Goal: Transaction & Acquisition: Book appointment/travel/reservation

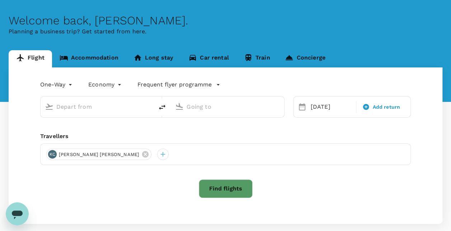
scroll to position [36, 0]
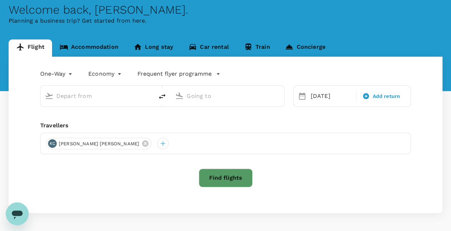
click at [106, 94] on input "text" at bounding box center [97, 95] width 82 height 11
click at [82, 101] on input "text" at bounding box center [97, 95] width 82 height 11
type input "Singapore Changi (SIN)"
type input "Zhengzhou Xinzheng Intl (CGO)"
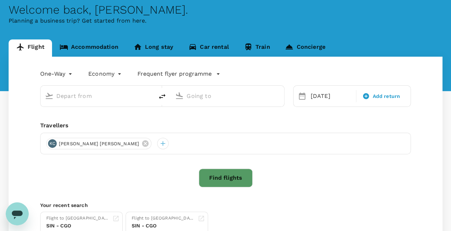
type input "Singapore Changi (SIN)"
type input "Zhengzhou Xinzheng Intl (CGO)"
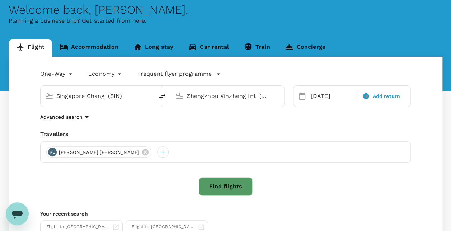
click at [227, 101] on input "Zhengzhou Xinzheng Intl (CGO)" at bounding box center [228, 95] width 82 height 11
click at [260, 100] on input "Zhengzhou Xinzheng Intl (CGO)" at bounding box center [228, 95] width 82 height 11
drag, startPoint x: 256, startPoint y: 99, endPoint x: 313, endPoint y: 99, distance: 57.1
click at [313, 99] on div "Singapore Changi (SIN) Zhengzhou Xinzheng Intl (CGO) 27 Oct Add return" at bounding box center [222, 92] width 380 height 30
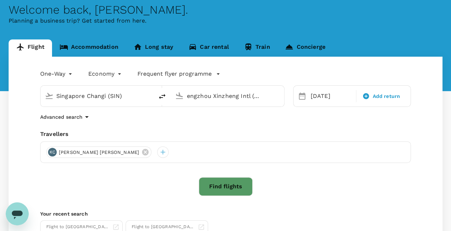
click at [263, 133] on div "Travellers" at bounding box center [225, 134] width 371 height 9
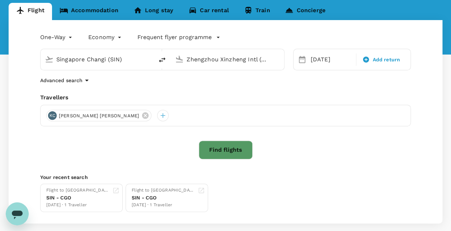
scroll to position [72, 0]
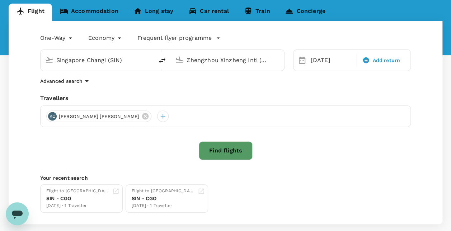
click at [223, 158] on button "Find flights" at bounding box center [226, 150] width 54 height 19
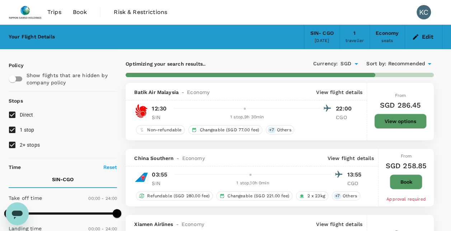
click at [407, 62] on span "Recommended" at bounding box center [406, 64] width 37 height 8
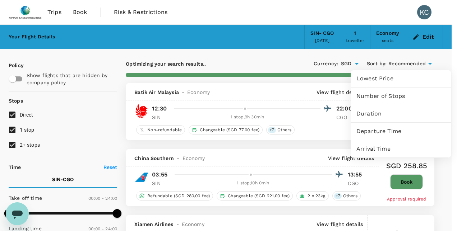
type input "1830"
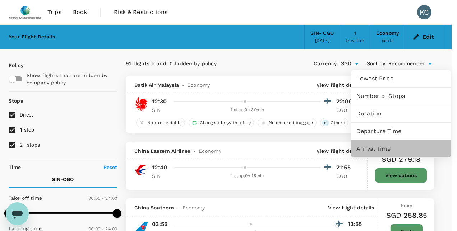
click at [363, 145] on span "Arrival Time" at bounding box center [400, 149] width 89 height 9
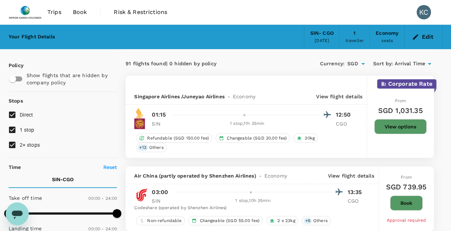
click at [13, 144] on input "2+ stops" at bounding box center [12, 145] width 15 height 15
checkbox input "false"
type input "SGD"
click at [14, 80] on input "checkbox" at bounding box center [12, 79] width 41 height 14
checkbox input "true"
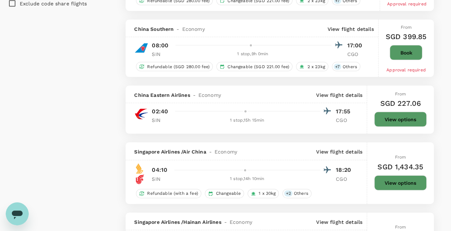
scroll to position [682, 0]
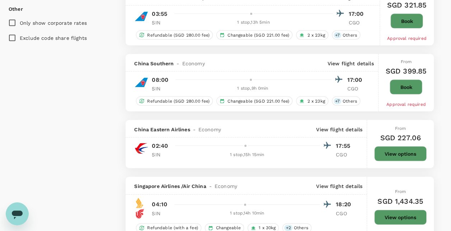
click at [344, 60] on p "View flight details" at bounding box center [351, 63] width 46 height 7
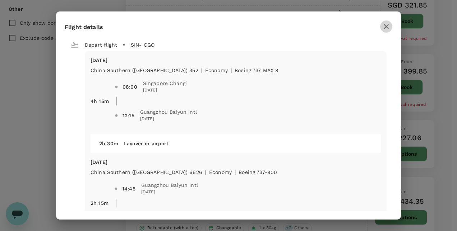
click at [386, 26] on icon "button" at bounding box center [386, 26] width 5 height 5
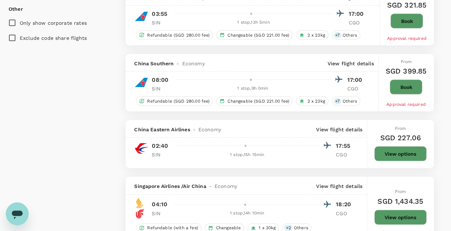
click at [367, 60] on p "View flight details" at bounding box center [351, 63] width 46 height 7
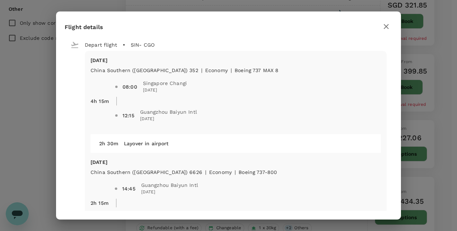
click at [387, 28] on icon "button" at bounding box center [386, 26] width 5 height 5
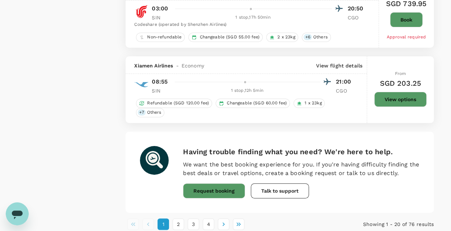
scroll to position [1365, 0]
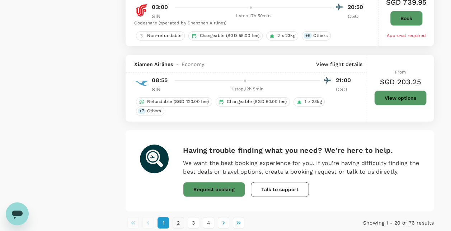
click at [182, 217] on button "2" at bounding box center [178, 222] width 11 height 11
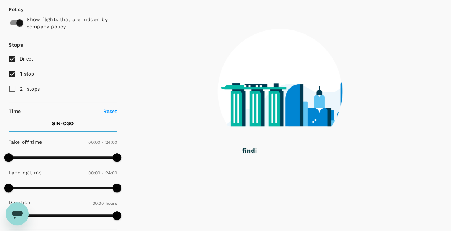
scroll to position [0, 0]
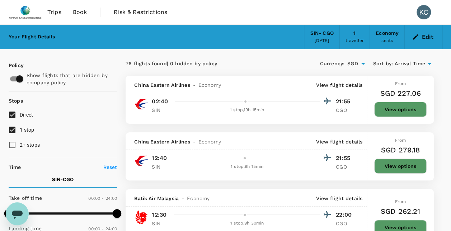
type input "SGD"
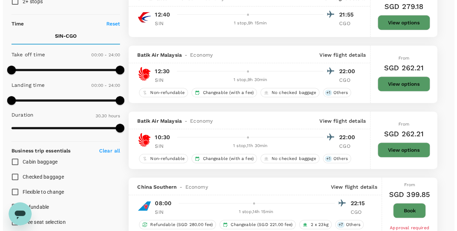
scroll to position [108, 0]
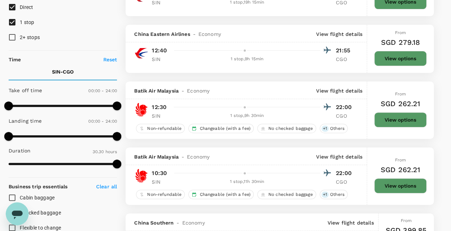
click at [339, 33] on p "View flight details" at bounding box center [339, 34] width 46 height 7
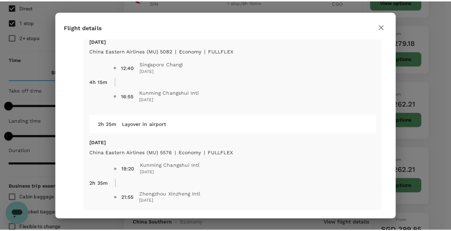
scroll to position [0, 0]
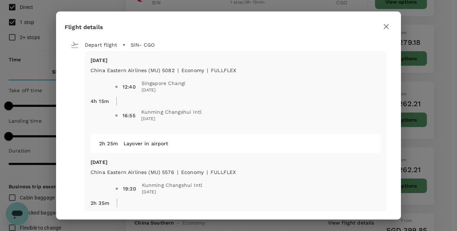
click at [386, 25] on icon "button" at bounding box center [386, 26] width 9 height 9
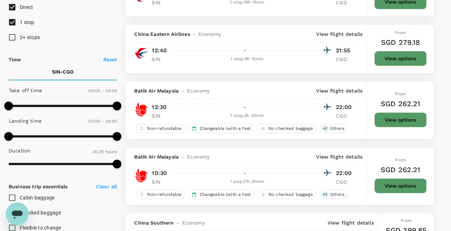
drag, startPoint x: 266, startPoint y: 54, endPoint x: 338, endPoint y: 35, distance: 74.0
drag, startPoint x: 338, startPoint y: 35, endPoint x: 343, endPoint y: 34, distance: 4.7
drag, startPoint x: 343, startPoint y: 34, endPoint x: 273, endPoint y: 82, distance: 84.1
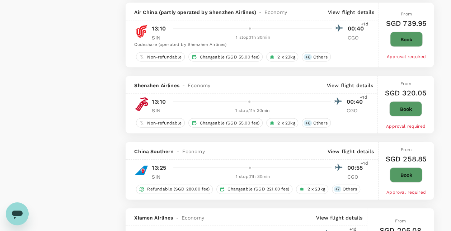
scroll to position [575, 0]
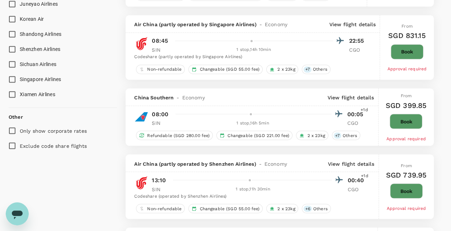
click at [363, 96] on p "View flight details" at bounding box center [351, 97] width 46 height 7
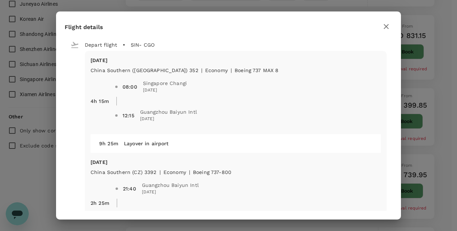
click at [386, 25] on icon "button" at bounding box center [386, 26] width 5 height 5
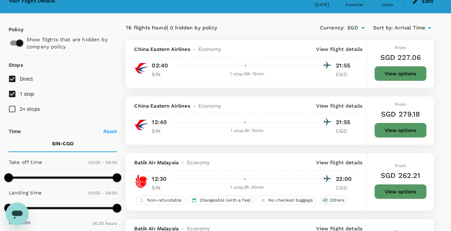
scroll to position [0, 0]
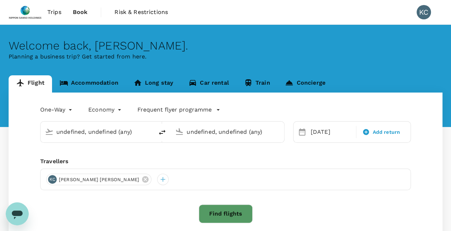
type input "Singapore Changi (SIN)"
type input "Zhengzhou Xinzheng Intl (CGO)"
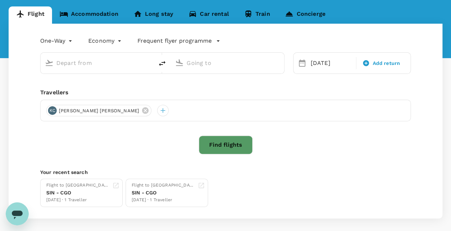
scroll to position [72, 0]
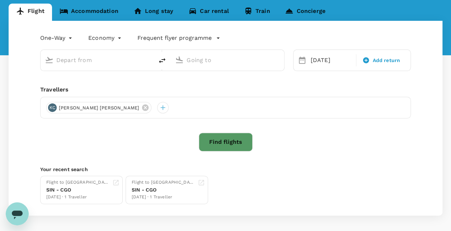
type input "Singapore Changi (SIN)"
type input "Zhengzhou Xinzheng Intl (CGO)"
type input "Singapore Changi (SIN)"
type input "Zhengzhou Xinzheng Intl (CGO)"
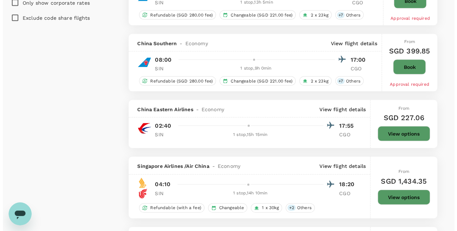
scroll to position [718, 0]
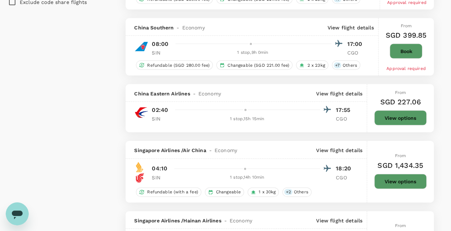
click at [342, 24] on p "View flight details" at bounding box center [351, 27] width 46 height 7
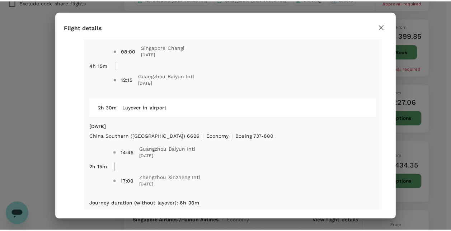
scroll to position [0, 0]
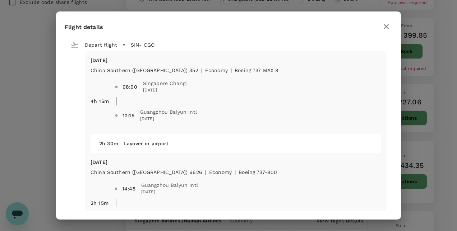
click at [432, 104] on div "Flight details Depart flight SIN - CGO Mon, 27 Oct China Southern (CZ) 352 | ec…" at bounding box center [228, 115] width 457 height 231
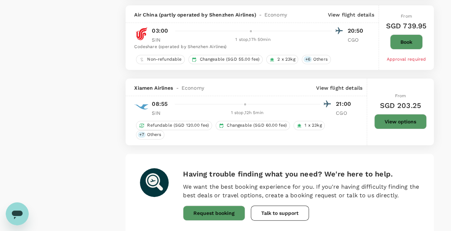
scroll to position [1376, 0]
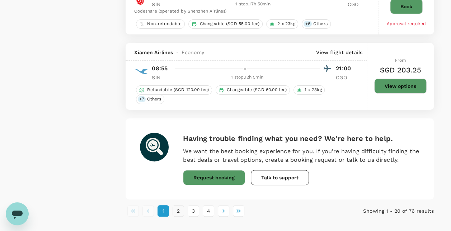
click at [175, 205] on button "2" at bounding box center [178, 210] width 11 height 11
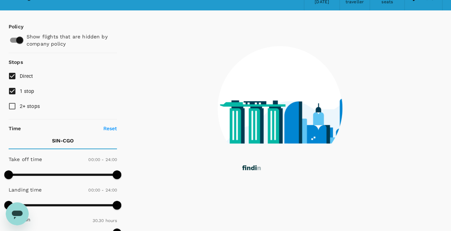
scroll to position [0, 0]
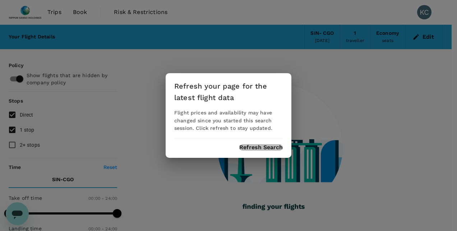
click at [243, 149] on button "Refresh Search" at bounding box center [260, 147] width 43 height 6
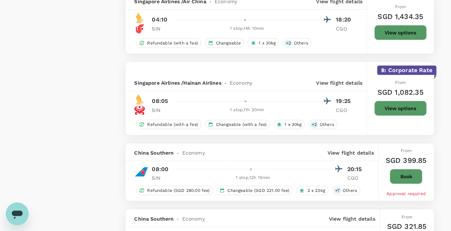
type input "1830"
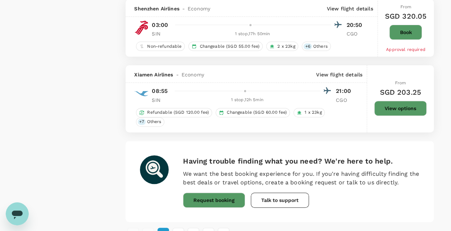
scroll to position [1436, 0]
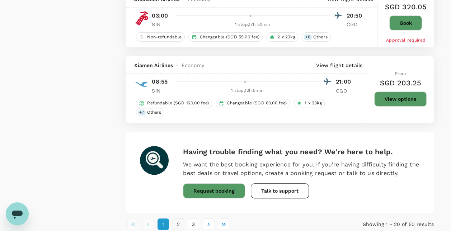
click at [180, 219] on button "2" at bounding box center [178, 224] width 11 height 11
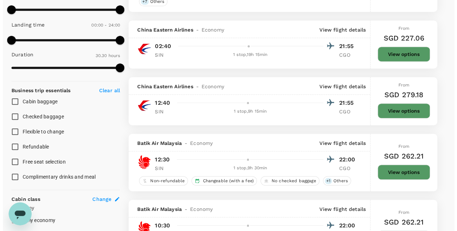
scroll to position [215, 0]
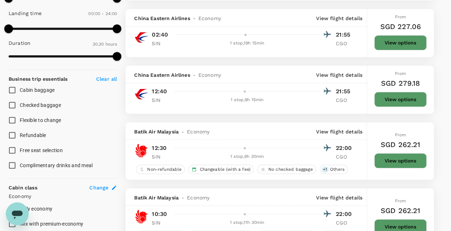
click at [211, 76] on span "Economy" at bounding box center [210, 74] width 23 height 7
click at [326, 73] on p "View flight details" at bounding box center [339, 74] width 46 height 7
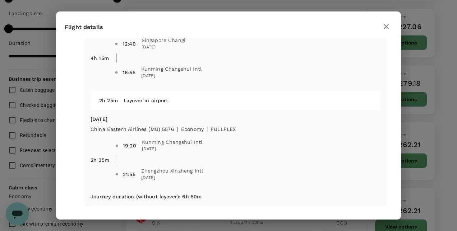
scroll to position [44, 0]
click at [388, 29] on icon "button" at bounding box center [386, 26] width 9 height 9
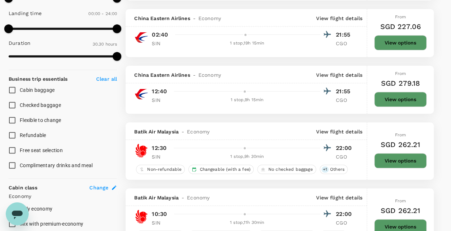
click at [350, 71] on p "View flight details" at bounding box center [339, 74] width 46 height 7
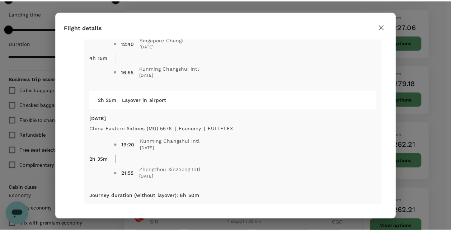
scroll to position [0, 0]
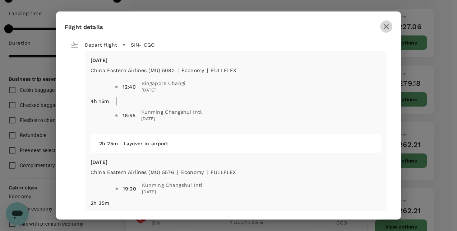
click at [386, 25] on icon "button" at bounding box center [386, 26] width 9 height 9
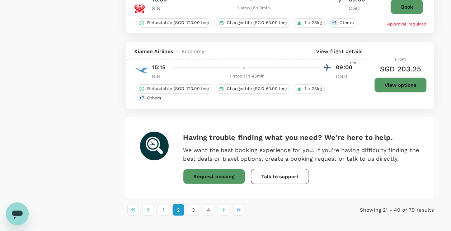
scroll to position [1324, 0]
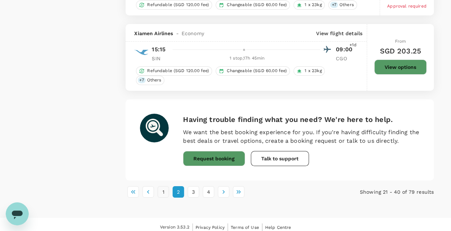
click at [166, 187] on button "1" at bounding box center [163, 191] width 11 height 11
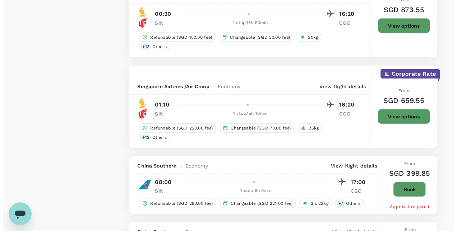
scroll to position [790, 0]
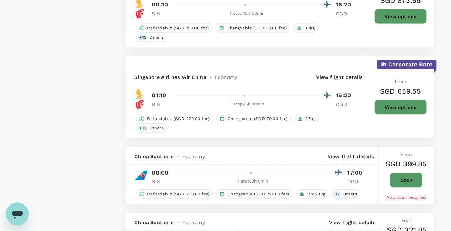
click at [339, 153] on p "View flight details" at bounding box center [351, 156] width 46 height 7
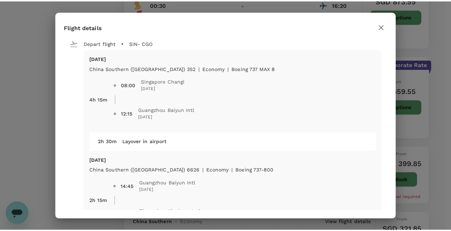
scroll to position [0, 0]
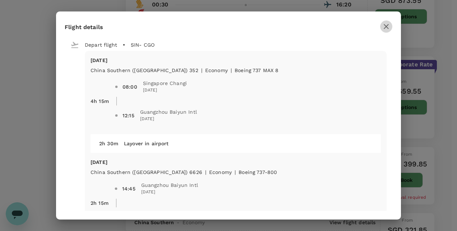
click at [388, 25] on icon "button" at bounding box center [386, 26] width 9 height 9
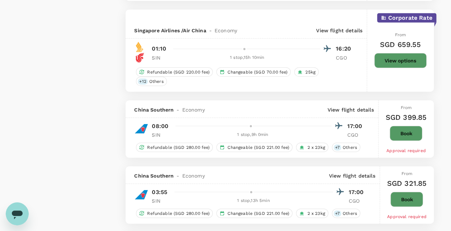
scroll to position [826, 0]
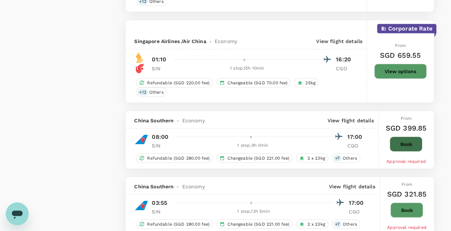
click at [407, 137] on button "Book" at bounding box center [406, 144] width 33 height 15
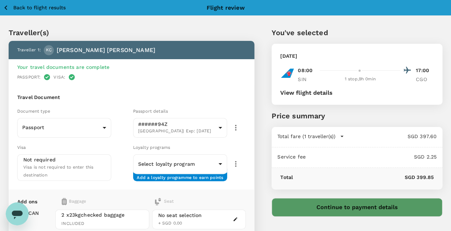
click at [177, 69] on div "Your travel documents are complete" at bounding box center [131, 67] width 229 height 7
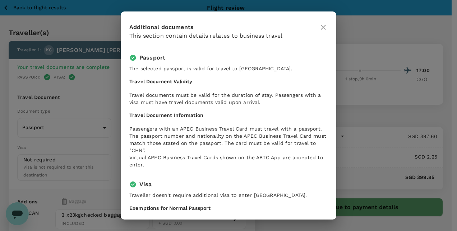
click at [325, 26] on icon at bounding box center [323, 27] width 5 height 5
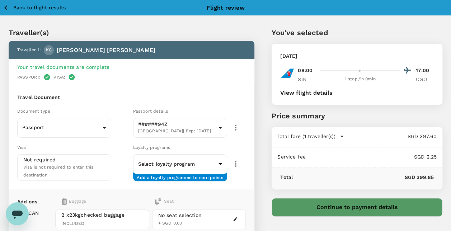
click at [259, 98] on div "You've selected Monday, 27 Oct 2025 08:00 17:00 SIN 1 stop , 9h 0min CGO View f…" at bounding box center [349, 180] width 188 height 340
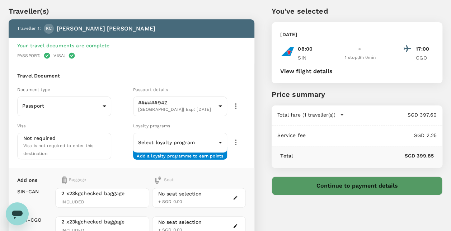
scroll to position [36, 0]
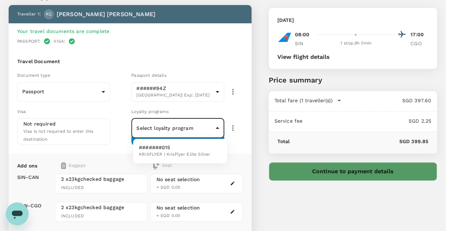
click at [218, 129] on body "Back to flight results Flight review Traveller(s) Traveller 1 : KC Keng Hong Ch…" at bounding box center [225, 149] width 451 height 370
click at [205, 145] on p "#######015" at bounding box center [174, 147] width 71 height 7
type input "890fc346-1938-4ed9-8836-49687f82b7db"
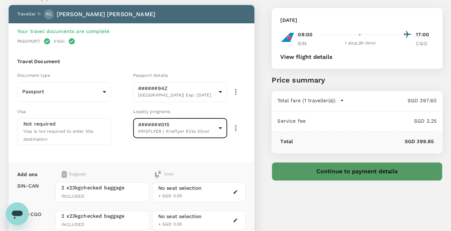
click at [250, 120] on div "Travel Document Document type Passport Passport ​ Passport details ######94Z Si…" at bounding box center [132, 105] width 246 height 113
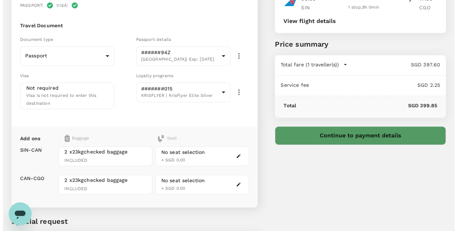
scroll to position [108, 0]
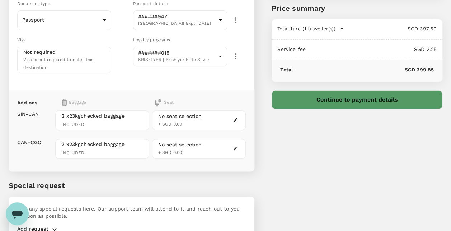
click at [236, 121] on button "button" at bounding box center [235, 120] width 9 height 9
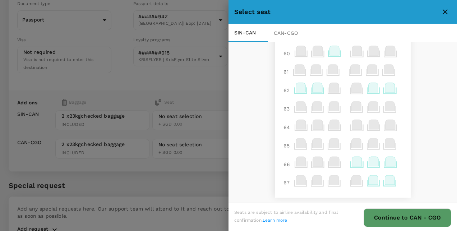
scroll to position [632, 0]
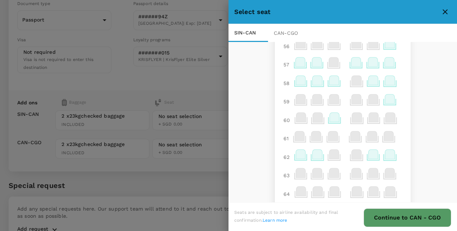
click at [296, 85] on icon at bounding box center [301, 80] width 10 height 9
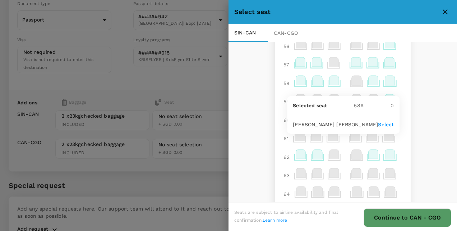
click at [384, 126] on p "Select" at bounding box center [386, 124] width 16 height 7
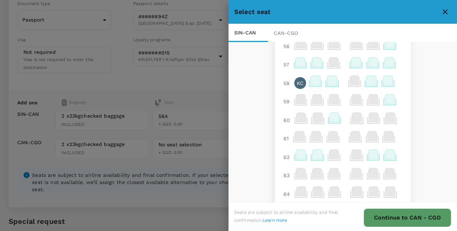
click at [401, 217] on button "Continue to CAN - CGO" at bounding box center [407, 218] width 88 height 19
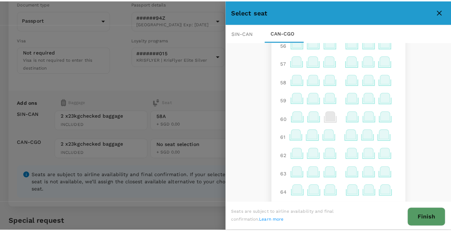
scroll to position [478, 0]
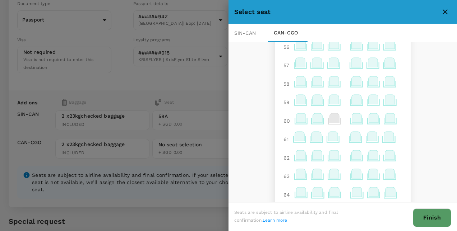
click at [296, 85] on icon at bounding box center [301, 80] width 10 height 9
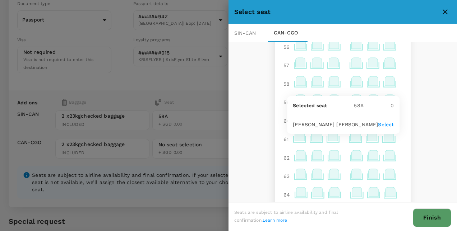
click at [381, 125] on p "Select" at bounding box center [386, 124] width 16 height 7
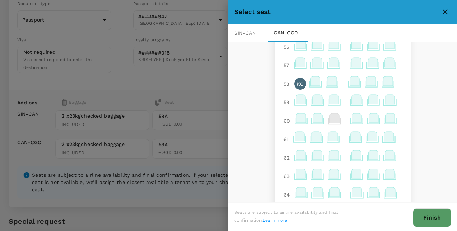
click at [427, 216] on button "Finish" at bounding box center [432, 218] width 38 height 19
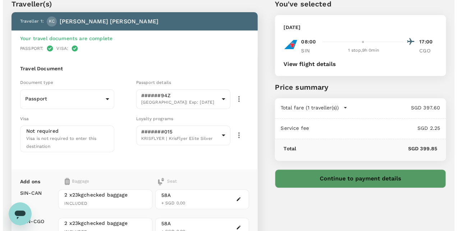
scroll to position [108, 0]
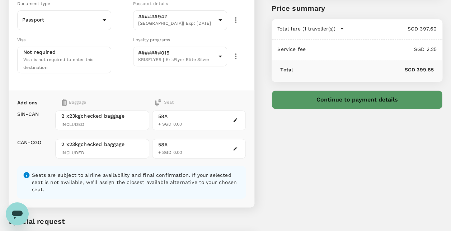
click at [353, 100] on button "Continue to payment details" at bounding box center [357, 99] width 171 height 19
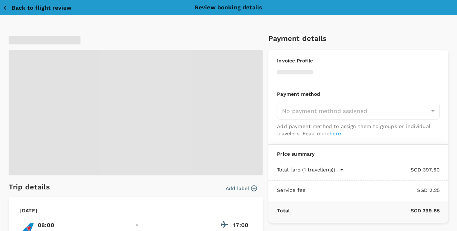
type input "9da82385-ea03-4e8d-b270-32b986f0971a"
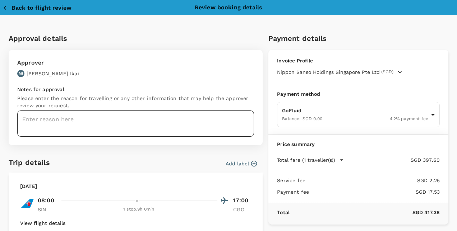
click at [86, 117] on textarea at bounding box center [135, 124] width 237 height 26
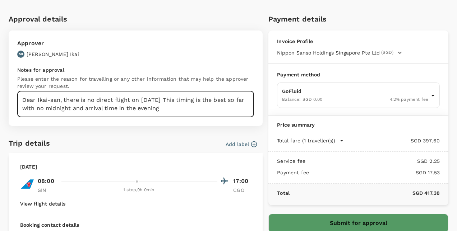
scroll to position [36, 0]
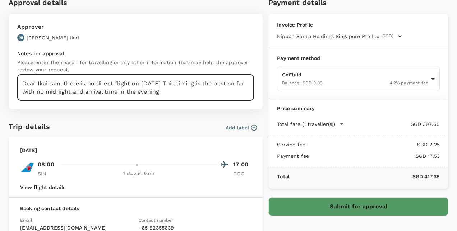
click at [82, 93] on textarea "Dear Ikai-san, there is no direct flight on 27th Oct. This timing is the best s…" at bounding box center [135, 88] width 237 height 26
click at [158, 89] on textarea "Dear Ikai-san, there is no direct flight on 27th Oct. This timing is the best s…" at bounding box center [135, 88] width 237 height 26
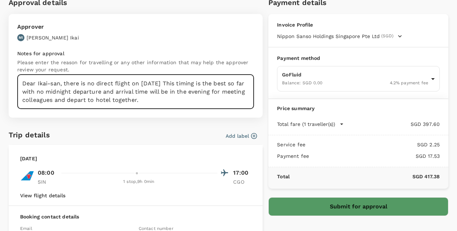
type textarea "Dear Ikai-san, there is no direct flight on 27th Oct. This timing is the best s…"
click at [201, 140] on div "Trip details Add label" at bounding box center [130, 132] width 254 height 17
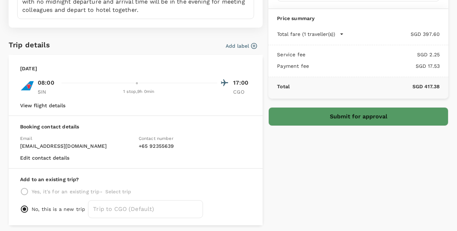
scroll to position [0, 0]
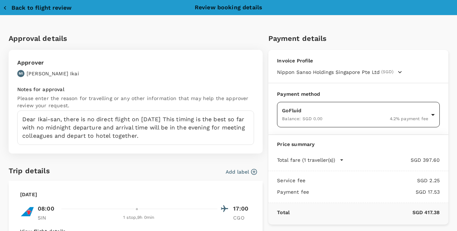
click at [386, 108] on body "Back to flight results Flight review Traveller(s) Traveller 1 : KC Keng Hong Ch…" at bounding box center [228, 99] width 457 height 414
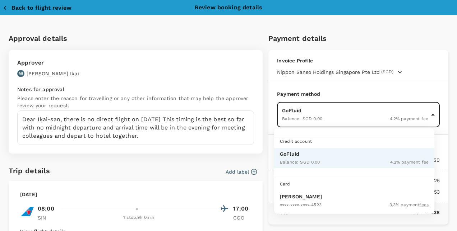
click at [437, 80] on div at bounding box center [228, 115] width 457 height 231
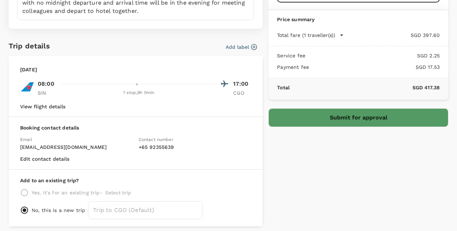
scroll to position [152, 0]
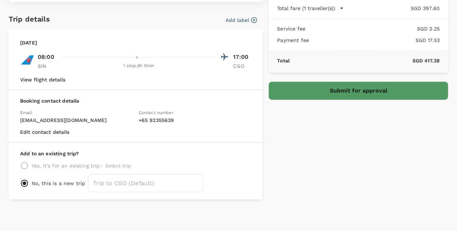
click at [312, 159] on div "Payment details Invoice Profile Nippon Sanso Holdings Singapore Pte Ltd (SGD) B…" at bounding box center [356, 37] width 186 height 325
click at [333, 82] on button "Submit for approval" at bounding box center [358, 91] width 180 height 19
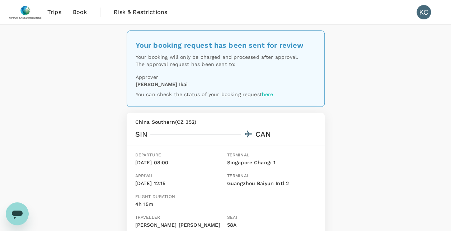
scroll to position [36, 0]
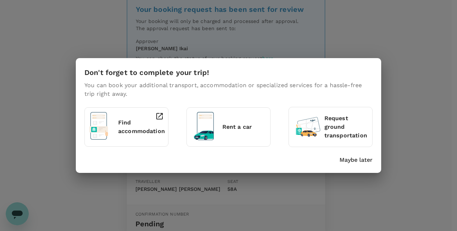
click at [355, 159] on p "Maybe later" at bounding box center [355, 160] width 33 height 9
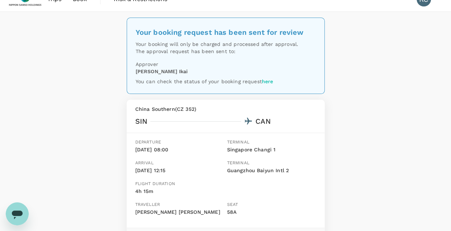
scroll to position [0, 0]
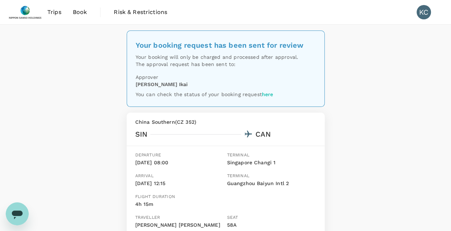
click at [85, 11] on span "Book" at bounding box center [80, 12] width 14 height 9
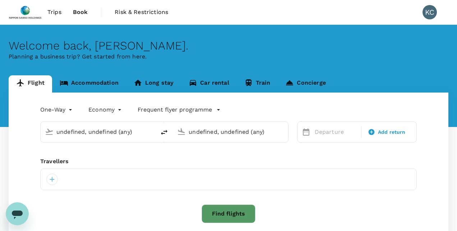
type input "Singapore Changi (SIN)"
type input "Zhengzhou Xinzheng Intl (CGO)"
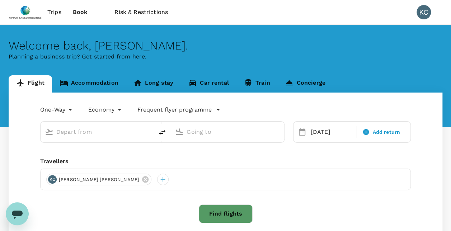
type input "Singapore Changi (SIN)"
type input "Zhengzhou Xinzheng Intl (CGO)"
type input "Singapore Changi (SIN)"
type input "Zhengzhou Xinzheng Intl (CGO)"
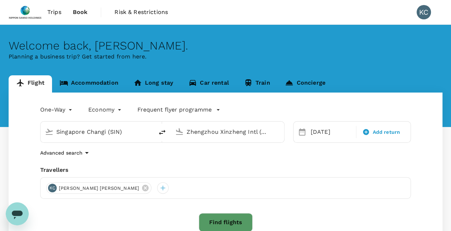
scroll to position [36, 0]
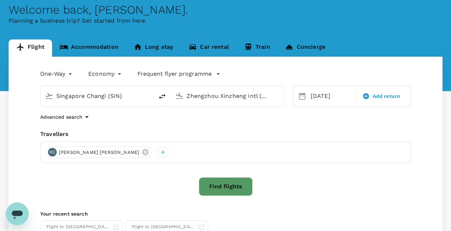
click at [161, 94] on icon "delete" at bounding box center [162, 96] width 9 height 9
type input "Zhengzhou Xinzheng Intl (CGO)"
type input "Singapore Changi (SIN)"
click at [119, 95] on input "Zhengzhou Xinzheng Intl (CGO)" at bounding box center [97, 95] width 82 height 11
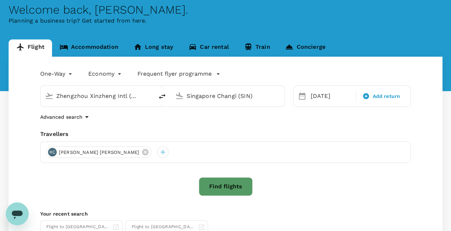
click at [119, 95] on input "Zhengzhou Xinzheng Intl (CGO)" at bounding box center [97, 95] width 82 height 11
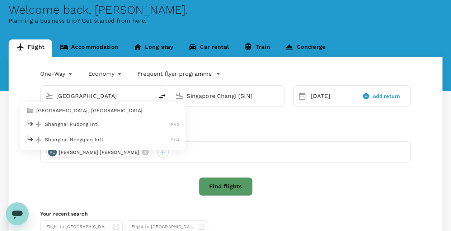
click at [119, 112] on p "[GEOGRAPHIC_DATA], [GEOGRAPHIC_DATA]" at bounding box center [108, 110] width 144 height 7
type input "[GEOGRAPHIC_DATA], [GEOGRAPHIC_DATA] (any)"
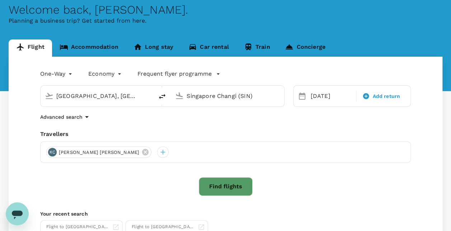
click at [59, 77] on body "Trips Book Risk & Restrictions KC Welcome back , [PERSON_NAME] . Planning a bus…" at bounding box center [225, 135] width 451 height 342
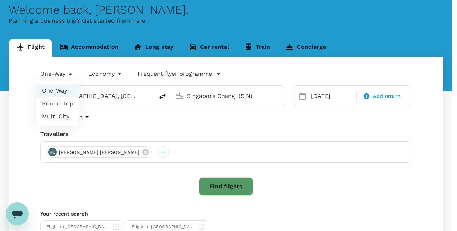
click at [64, 91] on li "One-Way" at bounding box center [57, 90] width 43 height 13
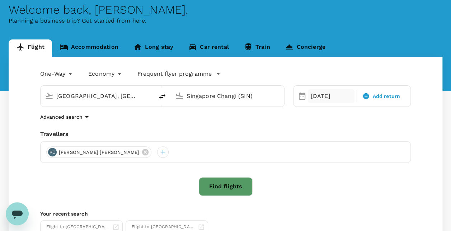
click at [340, 97] on div "[DATE]" at bounding box center [331, 96] width 47 height 14
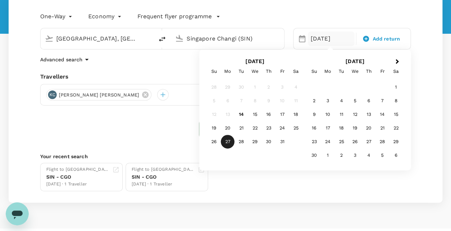
scroll to position [108, 0]
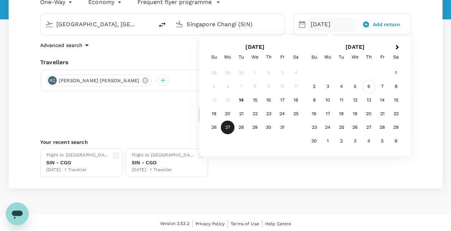
click at [368, 88] on div "6" at bounding box center [369, 87] width 14 height 14
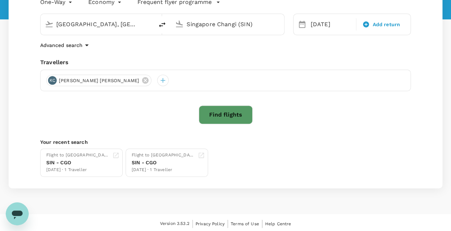
click at [365, 122] on div "Find flights" at bounding box center [225, 115] width 371 height 19
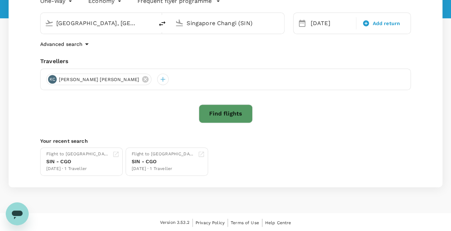
scroll to position [109, 0]
click at [223, 113] on button "Find flights" at bounding box center [226, 113] width 54 height 19
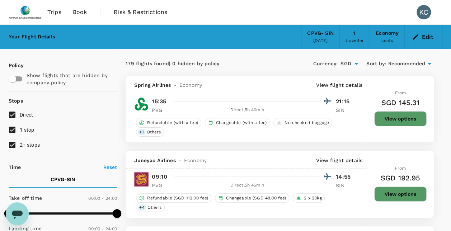
type input "1805"
click at [9, 130] on input "1 stop" at bounding box center [12, 129] width 15 height 15
checkbox input "false"
click at [10, 144] on input "2+ stops" at bounding box center [12, 145] width 15 height 15
checkbox input "false"
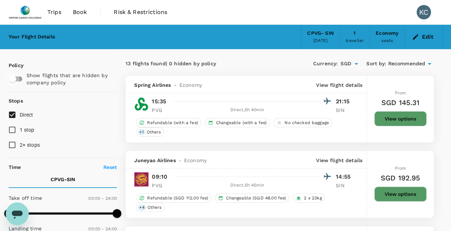
click at [9, 83] on input "checkbox" at bounding box center [12, 79] width 41 height 14
checkbox input "true"
click at [401, 63] on span "Recommended" at bounding box center [406, 64] width 37 height 8
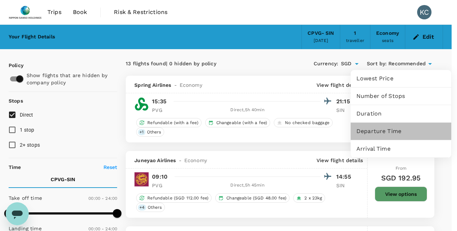
click at [393, 133] on span "Departure Time" at bounding box center [400, 131] width 89 height 9
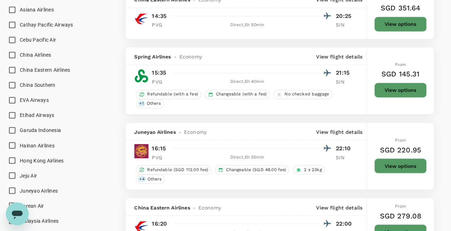
scroll to position [575, 0]
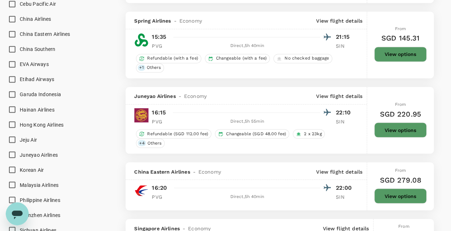
click at [345, 168] on p "View flight details" at bounding box center [339, 171] width 46 height 7
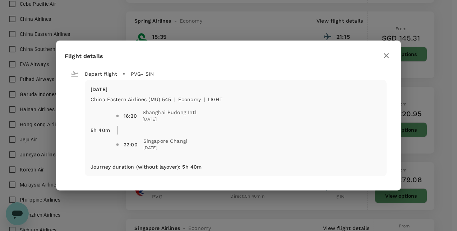
click at [385, 55] on icon "button" at bounding box center [386, 55] width 9 height 9
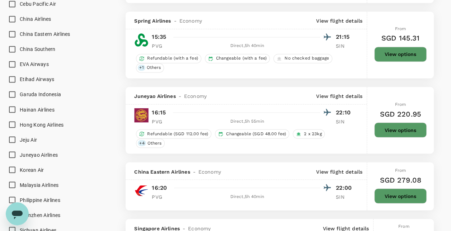
click at [404, 196] on button "View options" at bounding box center [401, 196] width 52 height 15
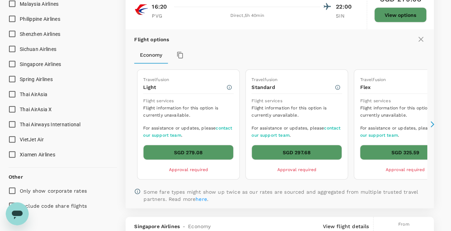
scroll to position [770, 0]
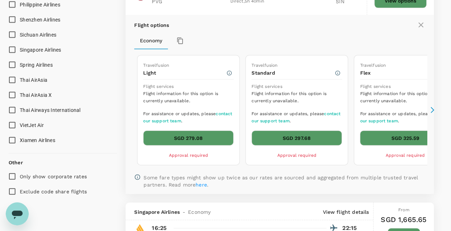
click at [432, 107] on icon at bounding box center [432, 110] width 7 height 7
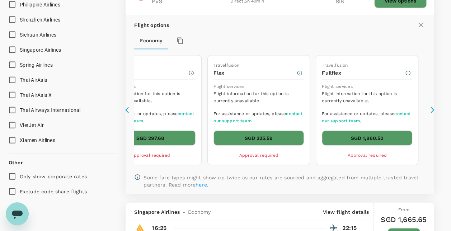
click at [127, 107] on icon at bounding box center [127, 110] width 4 height 6
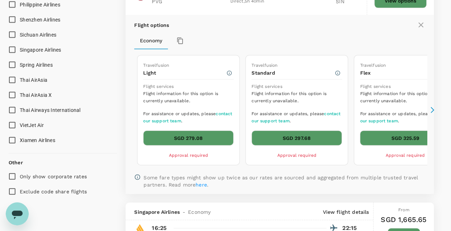
click at [127, 107] on icon at bounding box center [127, 110] width 4 height 6
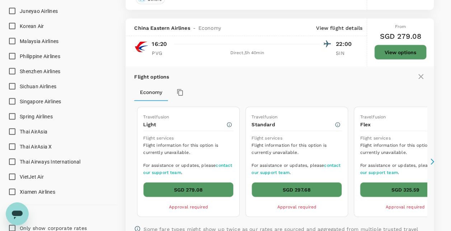
scroll to position [734, 0]
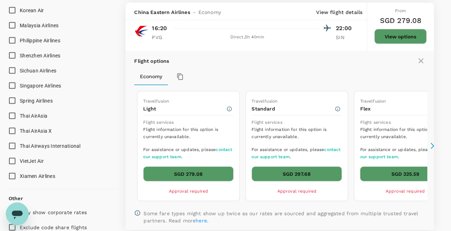
click at [395, 170] on button "SGD 325.59" at bounding box center [405, 174] width 90 height 15
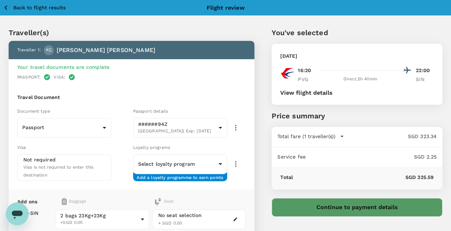
click at [262, 121] on div "You've selected [DATE] 16:20 22:00 PVG Direct , 5h 40min SIN View flight detail…" at bounding box center [349, 166] width 188 height 312
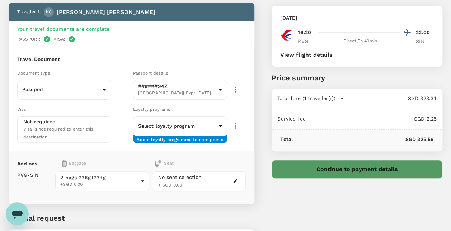
scroll to position [72, 0]
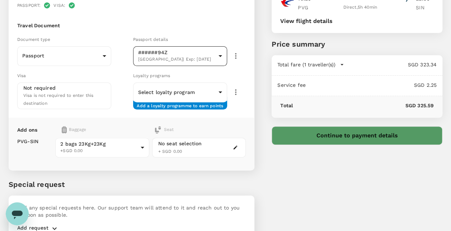
click at [217, 55] on body "Back to flight results Flight review Traveller(s) Traveller 1 : [PERSON_NAME] H…" at bounding box center [225, 99] width 451 height 342
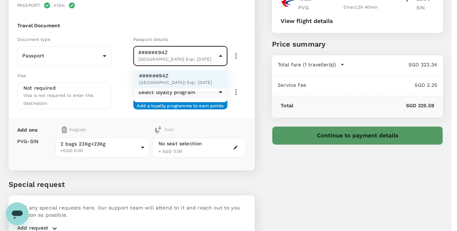
click at [217, 55] on div at bounding box center [228, 115] width 457 height 231
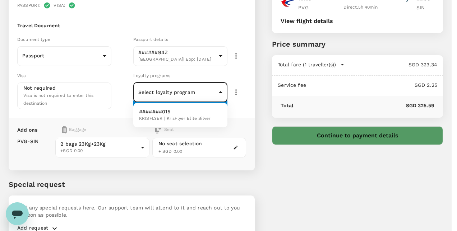
click at [226, 94] on body "Back to flight results Flight review Traveller(s) Traveller 1 : [PERSON_NAME] H…" at bounding box center [228, 99] width 457 height 342
click at [212, 117] on li "#######015 KRISFLYER | KrisFlyer Elite Silver" at bounding box center [180, 115] width 94 height 19
type input "890fc346-1938-4ed9-8836-49687f82b7db"
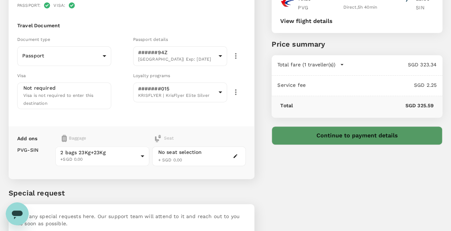
click at [125, 79] on div "Visa Not required Visa is not required to enter this destination" at bounding box center [72, 89] width 116 height 40
click at [237, 154] on icon "button" at bounding box center [236, 156] width 4 height 4
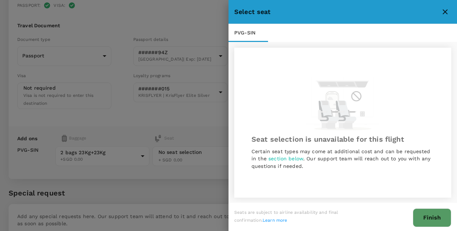
click at [289, 158] on span "section below" at bounding box center [285, 159] width 35 height 6
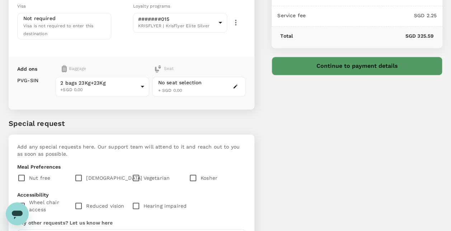
scroll to position [231, 0]
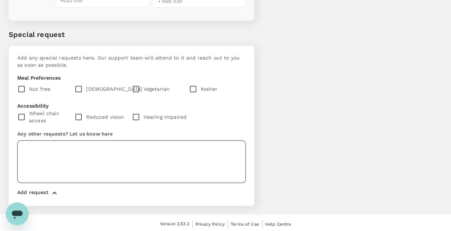
click at [74, 151] on textarea at bounding box center [131, 161] width 229 height 43
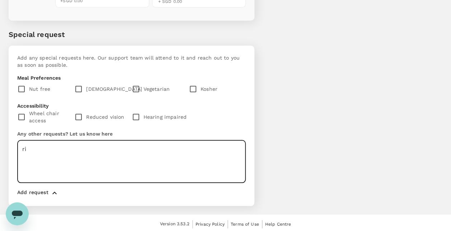
type textarea "r"
click at [108, 149] on textarea "Right side window seat" at bounding box center [131, 161] width 229 height 43
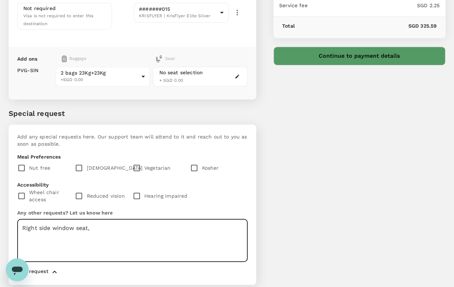
click at [240, 219] on textarea "Right side window seat," at bounding box center [132, 240] width 231 height 43
click at [247, 189] on div at bounding box center [218, 196] width 57 height 15
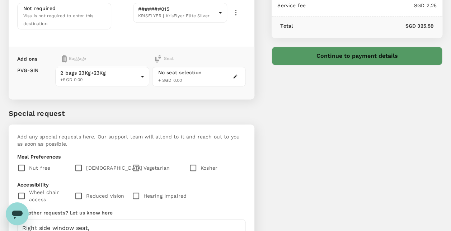
scroll to position [231, 0]
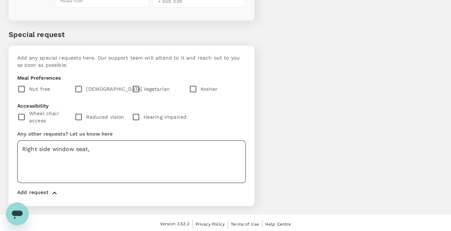
click at [112, 147] on textarea "Right side window seat," at bounding box center [131, 161] width 229 height 43
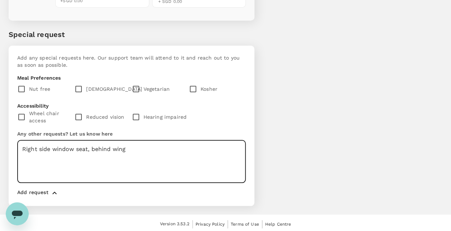
click at [22, 147] on textarea "Right side window seat, behind wing" at bounding box center [131, 161] width 229 height 43
click at [224, 149] on textarea "Please arrange me a right side window seat, behind wing" at bounding box center [131, 161] width 229 height 43
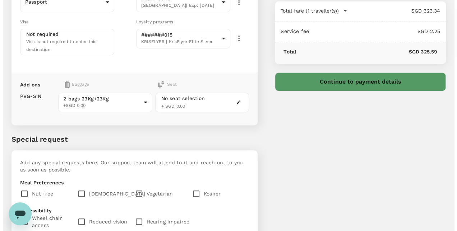
scroll to position [159, 0]
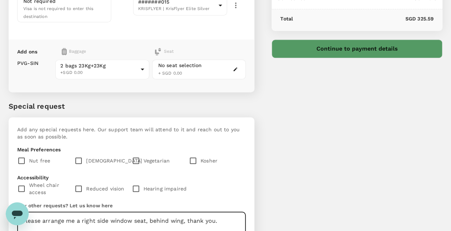
type textarea "Please arrange me a right side window seat, behind wing, thank you."
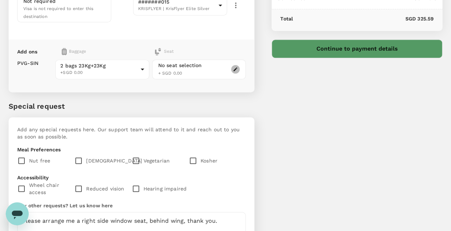
click at [239, 67] on button "button" at bounding box center [235, 69] width 9 height 9
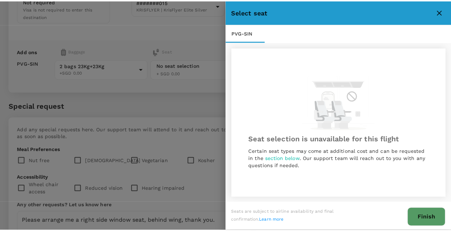
scroll to position [1, 0]
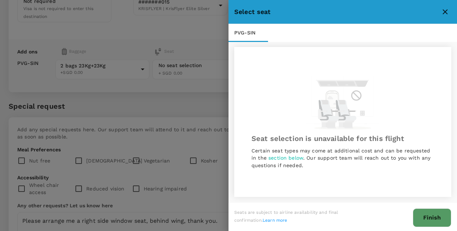
click at [425, 213] on button "Finish" at bounding box center [432, 218] width 38 height 19
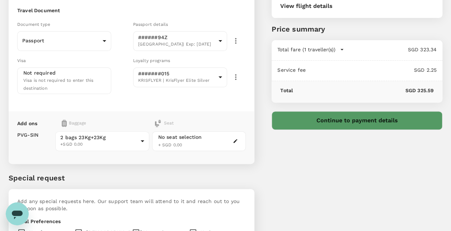
scroll to position [0, 0]
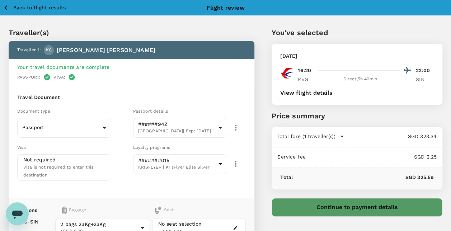
click at [320, 92] on button "View flight details" at bounding box center [306, 93] width 52 height 6
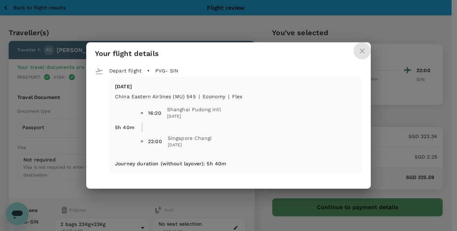
click at [360, 50] on icon "close" at bounding box center [362, 51] width 9 height 9
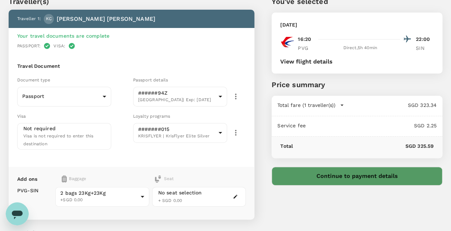
scroll to position [36, 0]
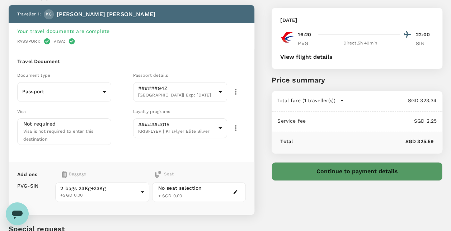
click at [343, 100] on icon "button" at bounding box center [342, 100] width 7 height 7
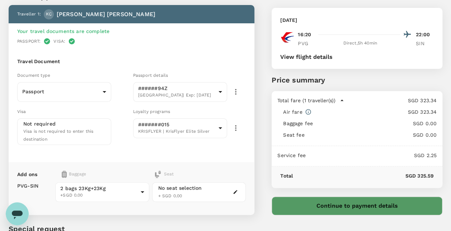
click at [343, 100] on icon "button" at bounding box center [342, 100] width 7 height 7
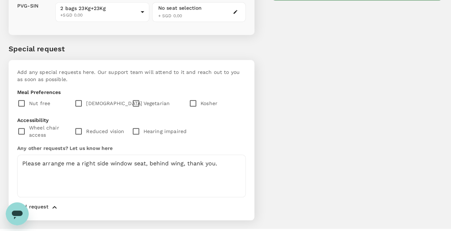
scroll to position [231, 0]
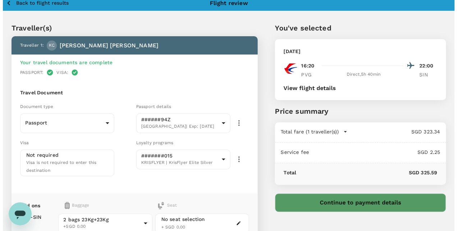
scroll to position [0, 0]
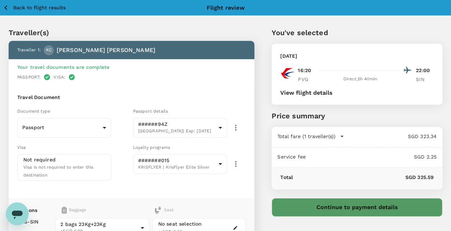
click at [338, 209] on button "Continue to payment details" at bounding box center [357, 207] width 171 height 19
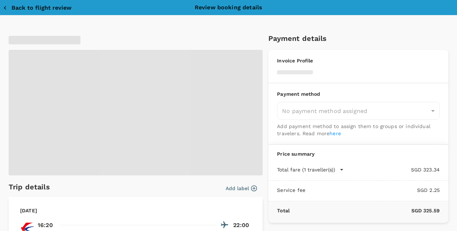
type input "9da82385-ea03-4e8d-b270-32b986f0971a"
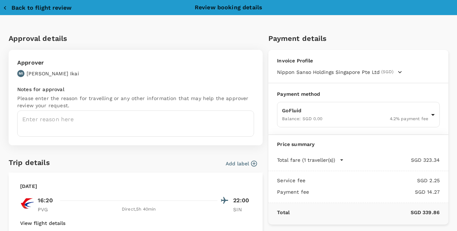
click at [388, 73] on span "(SGD)" at bounding box center [387, 72] width 12 height 7
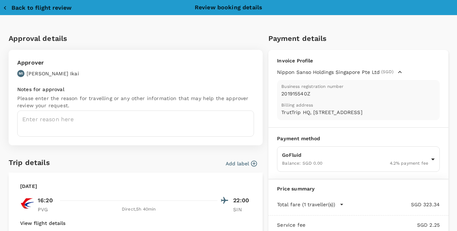
click at [388, 73] on span "(SGD)" at bounding box center [387, 72] width 12 height 7
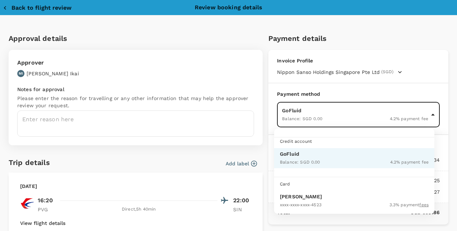
click at [426, 116] on body "Back to flight results Flight review Traveller(s) Traveller 1 : [PERSON_NAME] H…" at bounding box center [228, 232] width 457 height 465
click at [426, 116] on div at bounding box center [228, 115] width 457 height 231
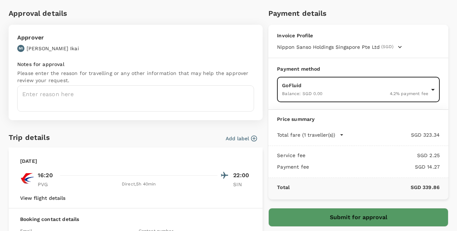
scroll to position [36, 0]
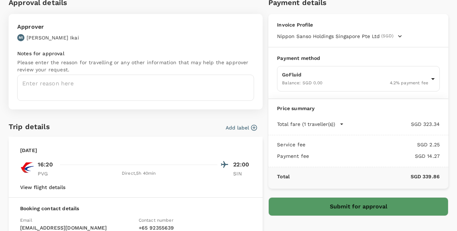
click at [338, 126] on icon "button" at bounding box center [341, 124] width 7 height 7
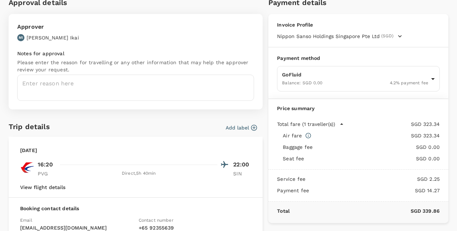
click at [338, 126] on icon "button" at bounding box center [341, 124] width 7 height 7
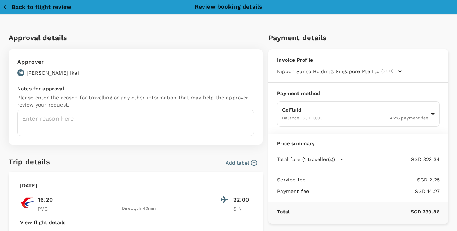
scroll to position [0, 0]
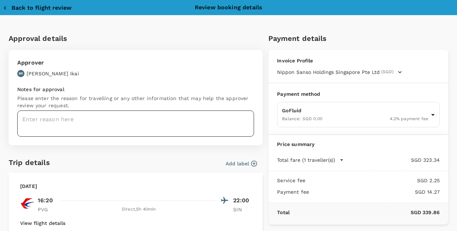
click at [89, 122] on textarea at bounding box center [135, 124] width 237 height 26
click at [96, 120] on textarea "Dear Ikai-san," at bounding box center [135, 124] width 237 height 26
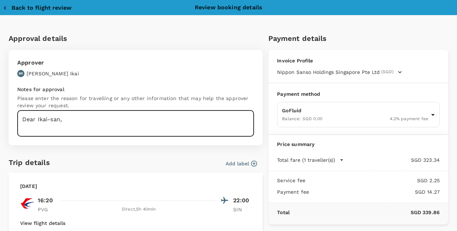
scroll to position [36, 0]
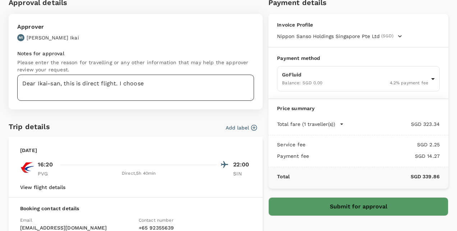
click at [179, 84] on textarea "Dear Ikai-san, this is direct flight. I choose" at bounding box center [135, 88] width 237 height 26
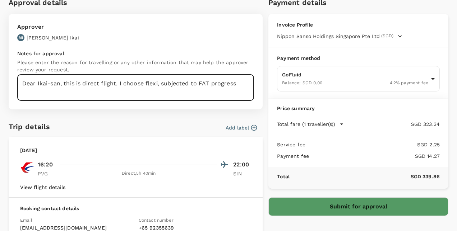
click at [240, 83] on textarea "Dear Ikai-san, this is direct flight. I choose flexi, subjected to FAT progress" at bounding box center [135, 88] width 237 height 26
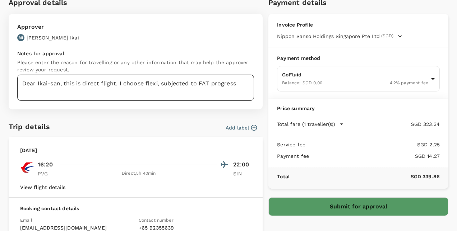
click at [242, 85] on textarea "Dear Ikai-san, this is direct flight. I choose flexi, subjected to FAT progress" at bounding box center [135, 88] width 237 height 26
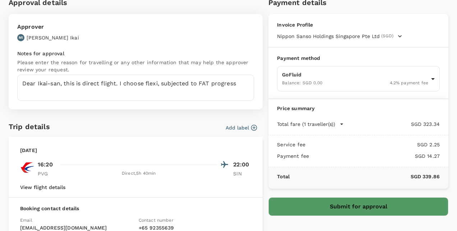
click at [185, 121] on div "Add label" at bounding box center [155, 126] width 204 height 11
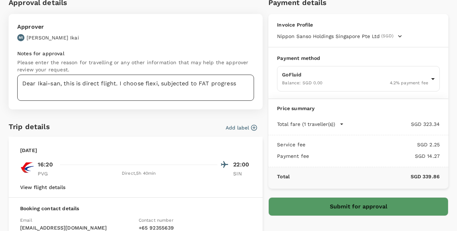
click at [240, 81] on textarea "Dear Ikai-san, this is direct flight. I choose flexi, subjected to FAT progress" at bounding box center [135, 88] width 237 height 26
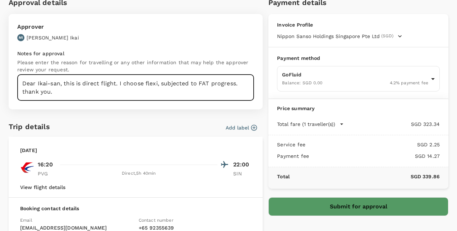
click at [187, 121] on div "Add label" at bounding box center [155, 126] width 204 height 11
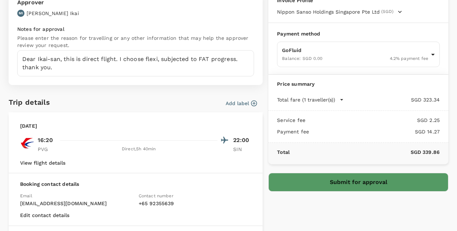
scroll to position [72, 0]
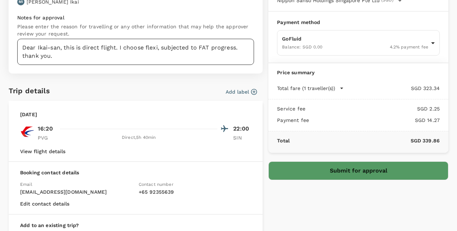
click at [107, 56] on textarea "Dear Ikai-san, this is direct flight. I choose flexi, subjected to FAT progress…" at bounding box center [135, 52] width 237 height 26
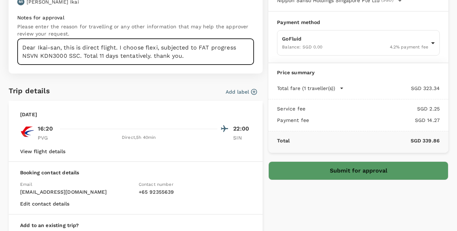
type textarea "Dear Ikai-san, this is direct flight. I choose flexi, subjected to FAT progress…"
click at [337, 168] on button "Submit for approval" at bounding box center [358, 171] width 180 height 19
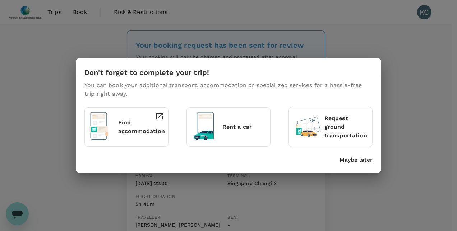
click at [366, 159] on p "Maybe later" at bounding box center [355, 160] width 33 height 9
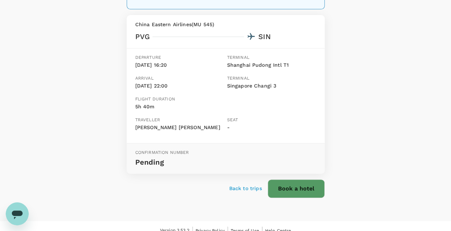
scroll to position [106, 0]
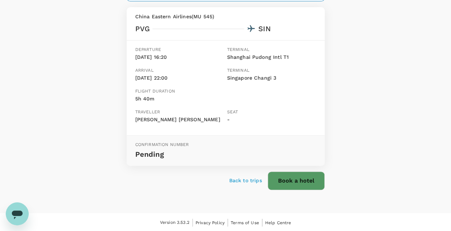
click at [147, 28] on div "PVG" at bounding box center [142, 28] width 14 height 11
click at [212, 23] on div at bounding box center [203, 27] width 106 height 11
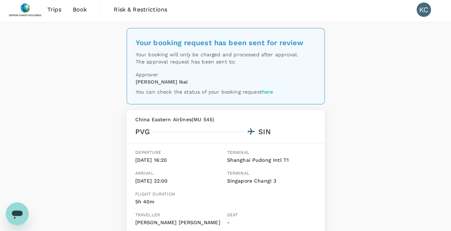
scroll to position [0, 0]
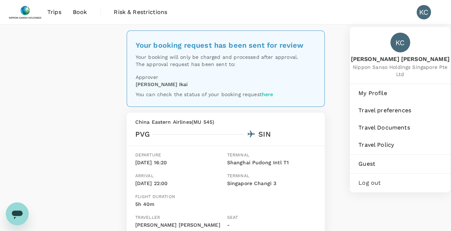
click at [421, 11] on div "KC" at bounding box center [424, 12] width 14 height 14
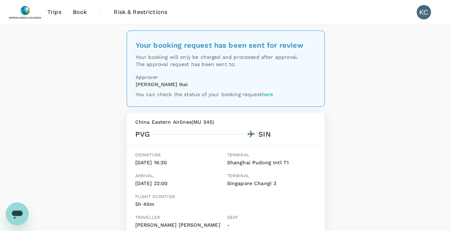
click at [363, 16] on div "Trips Book Risk & Restrictions KC" at bounding box center [226, 12] width 434 height 24
